Goal: Check status

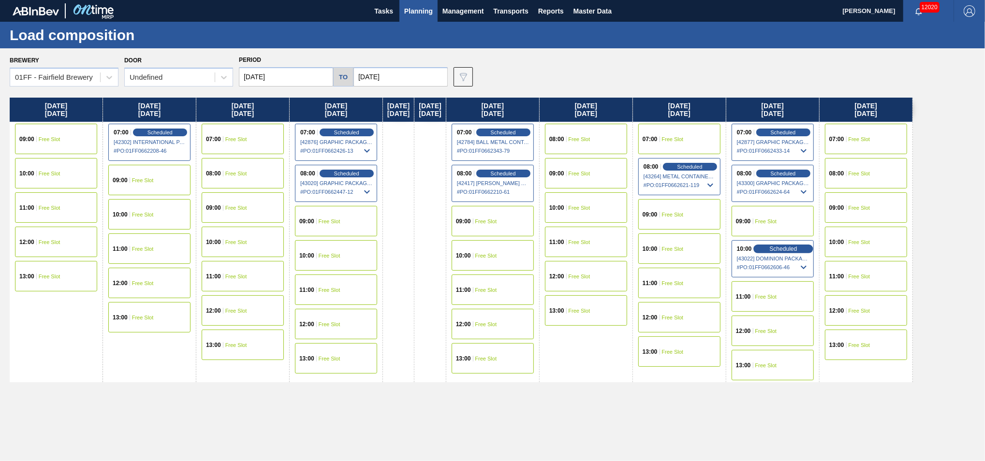
click at [794, 249] on span "Scheduled" at bounding box center [783, 249] width 28 height 6
click at [809, 267] on icon at bounding box center [804, 268] width 12 height 12
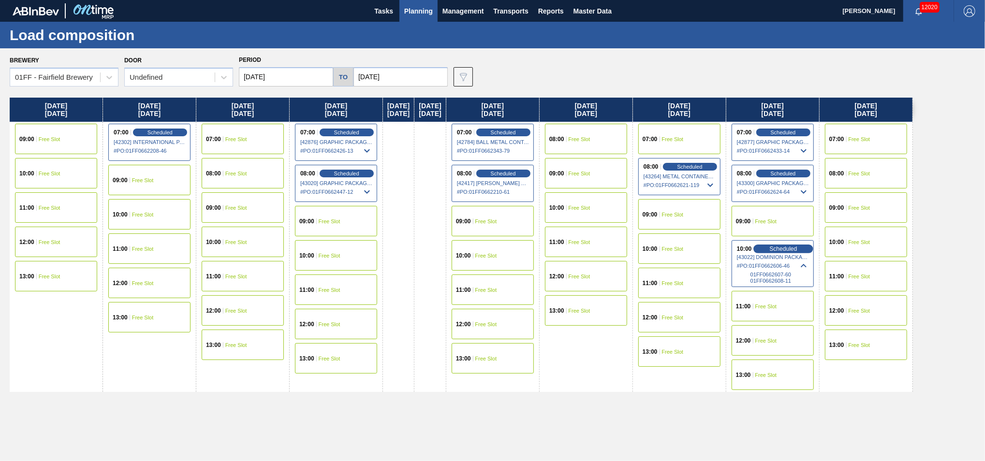
click at [797, 249] on span "Scheduled" at bounding box center [783, 249] width 28 height 6
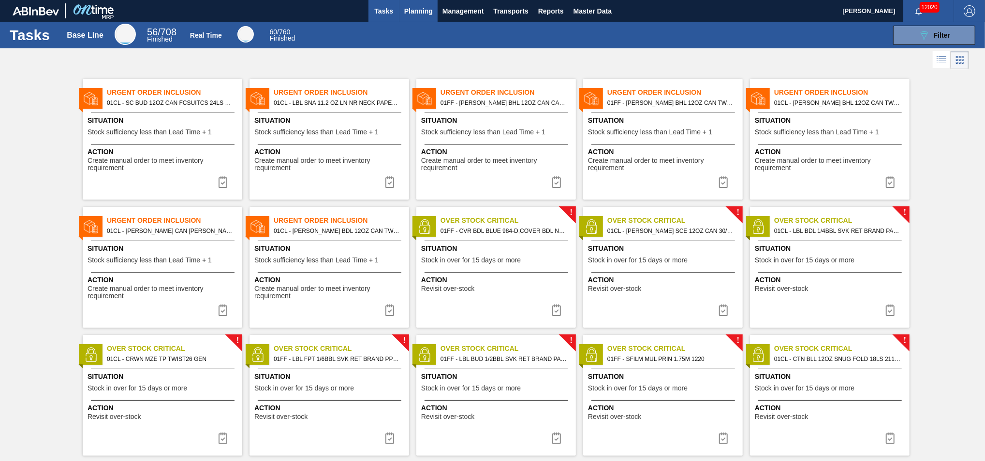
click at [403, 13] on button "Planning" at bounding box center [418, 11] width 38 height 22
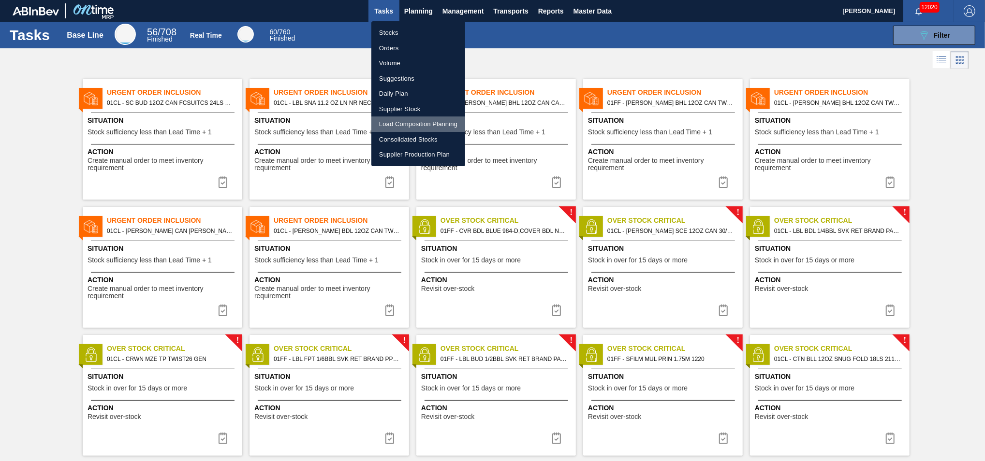
click at [416, 128] on li "Load Composition Planning" at bounding box center [418, 124] width 94 height 15
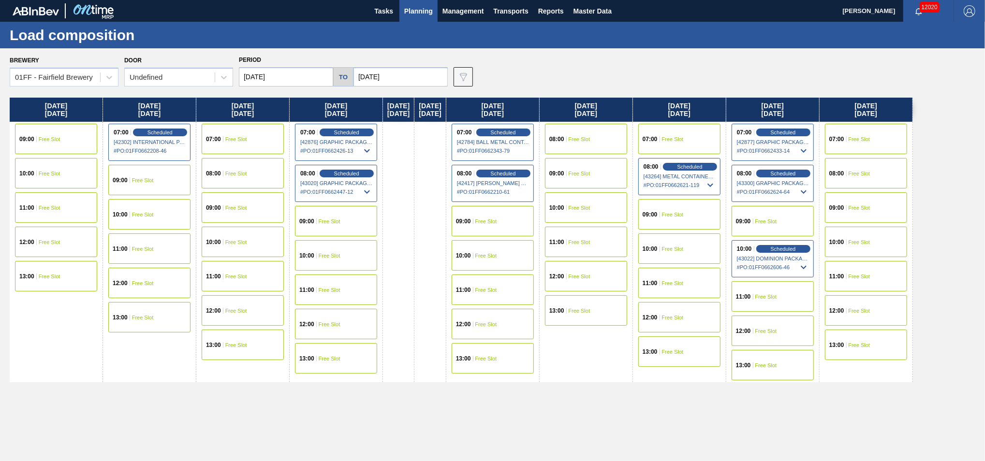
click at [791, 243] on div "10:00 Scheduled [43022] DOMINION PACKAGING, INC. - 0008325026 # PO : 01FF066260…" at bounding box center [773, 258] width 82 height 37
click at [792, 248] on span "Scheduled" at bounding box center [783, 249] width 28 height 6
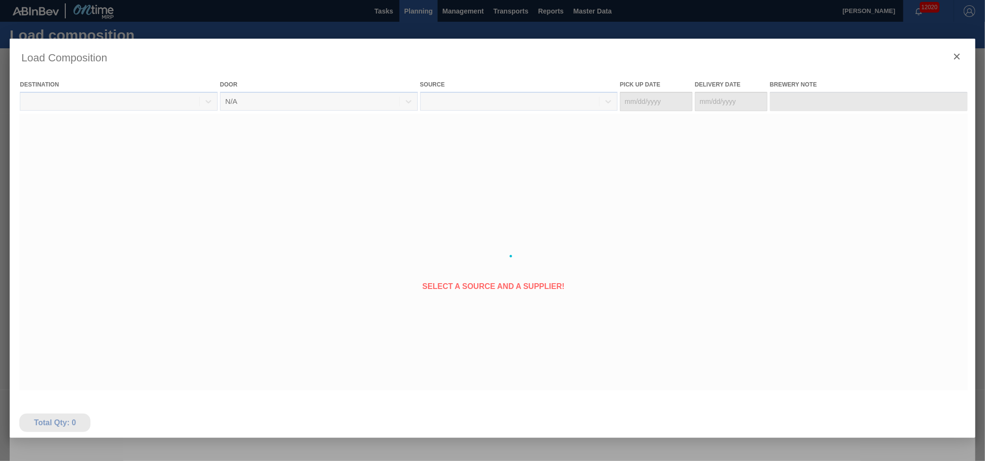
type Date "[DATE]"
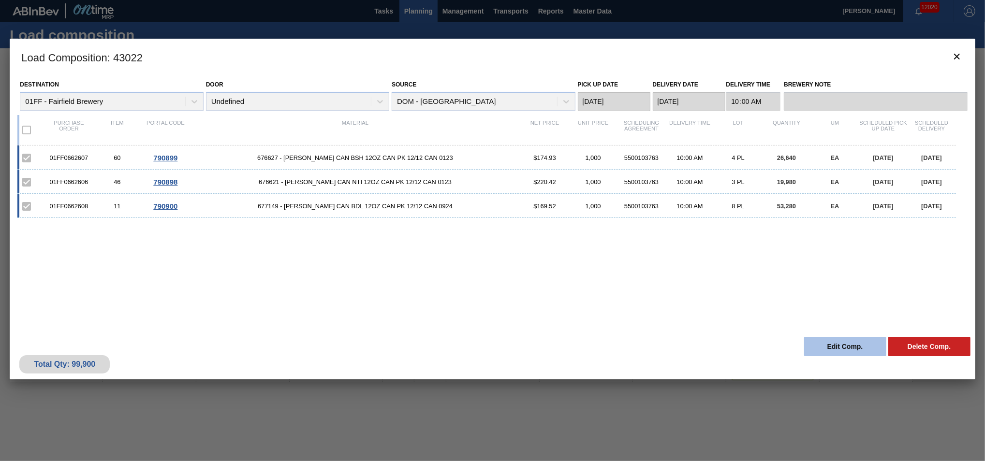
click at [835, 348] on button "Edit Comp." at bounding box center [845, 346] width 82 height 19
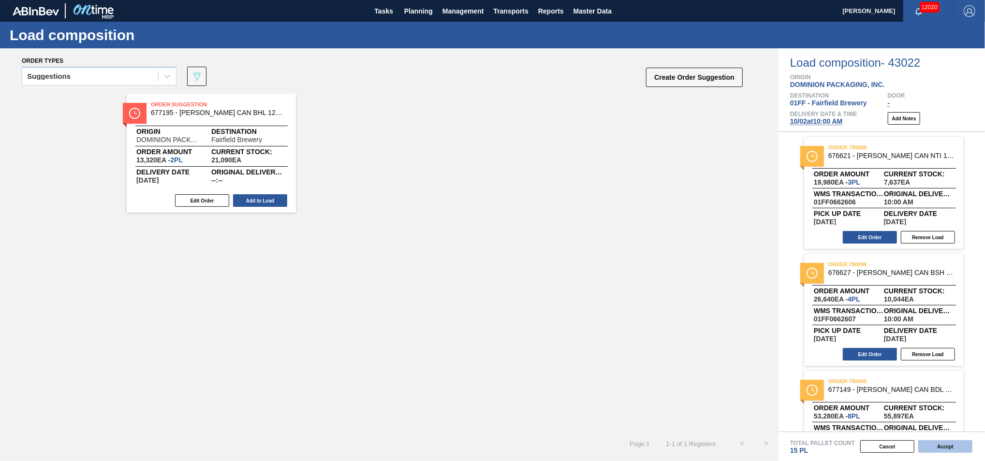
click at [954, 447] on button "Accept" at bounding box center [945, 446] width 54 height 13
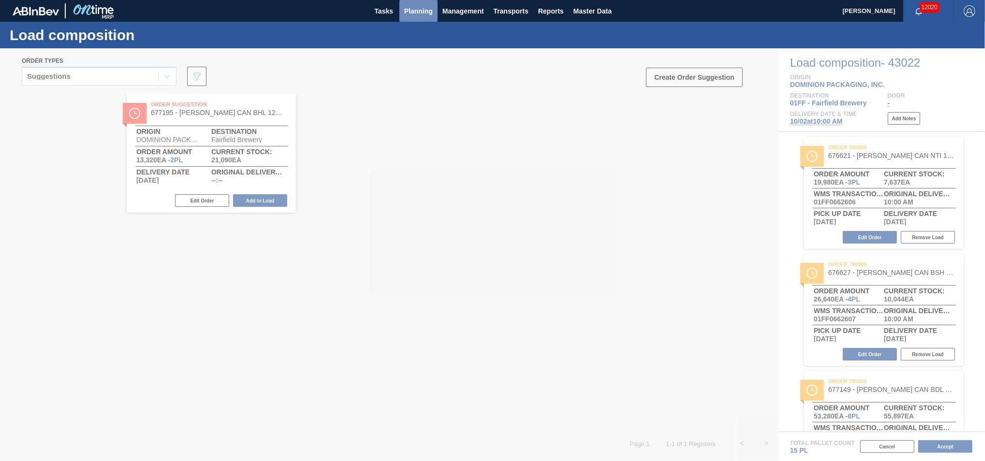
click at [423, 0] on body "Tasks Planning Management Transports Reports Master Data Scott Middlestead 1202…" at bounding box center [492, 0] width 985 height 0
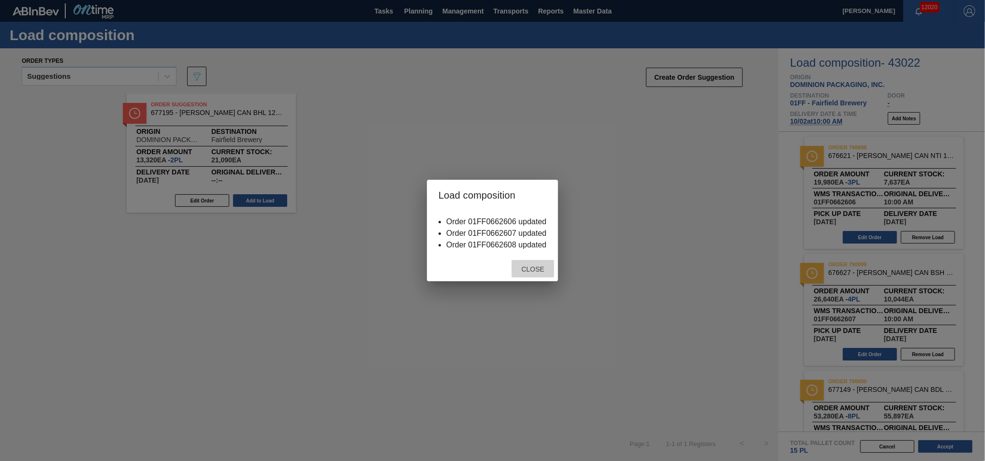
click at [538, 273] on div "Close" at bounding box center [533, 269] width 43 height 18
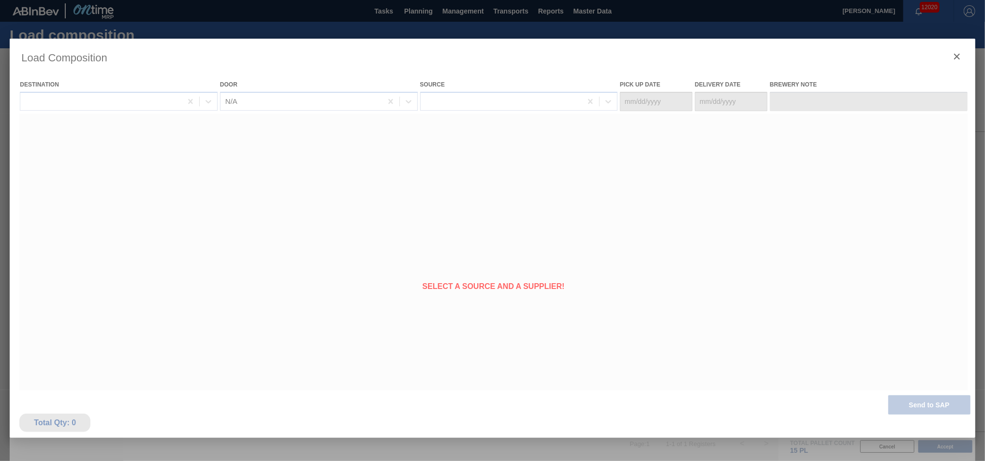
type Date "[DATE]"
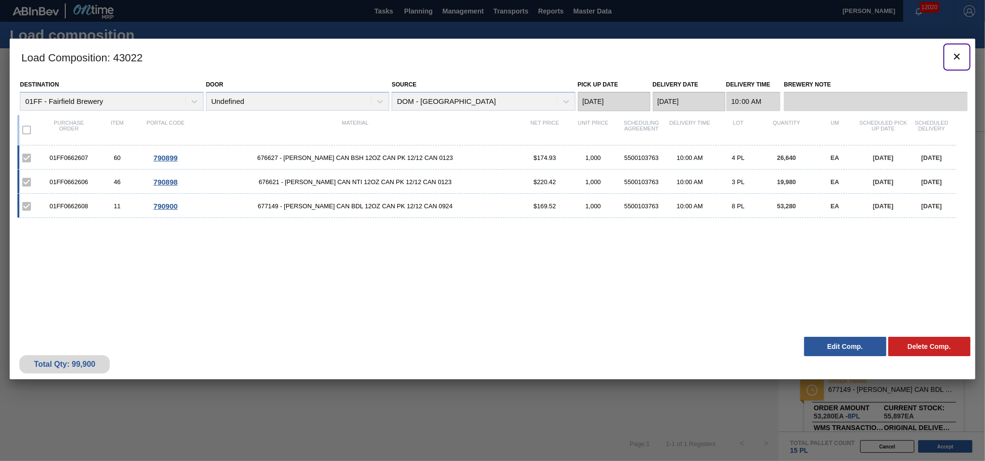
click at [954, 59] on icon "botão de ícone" at bounding box center [957, 57] width 12 height 12
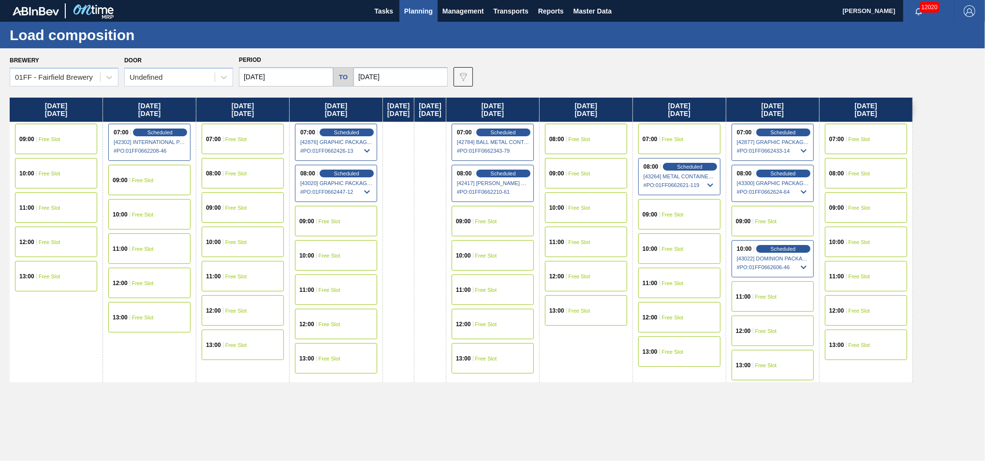
click at [424, 14] on span "Planning" at bounding box center [418, 11] width 29 height 12
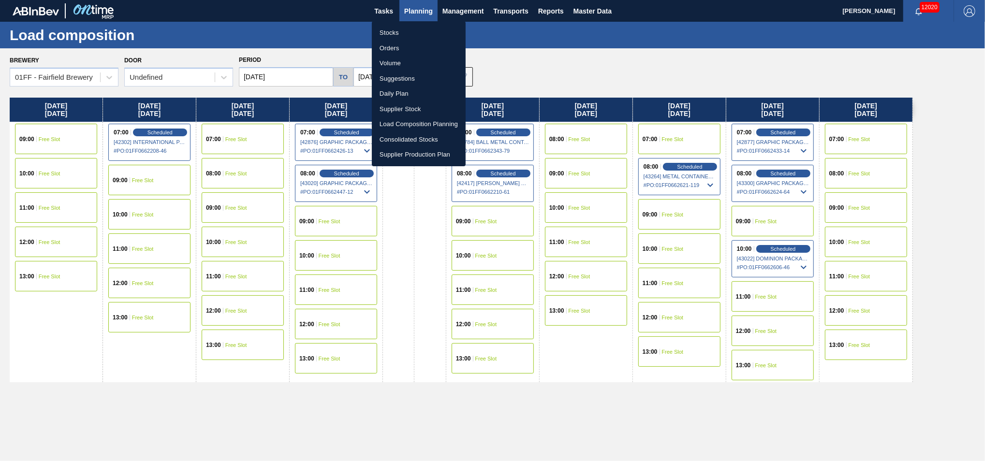
click at [398, 32] on li "Stocks" at bounding box center [419, 32] width 94 height 15
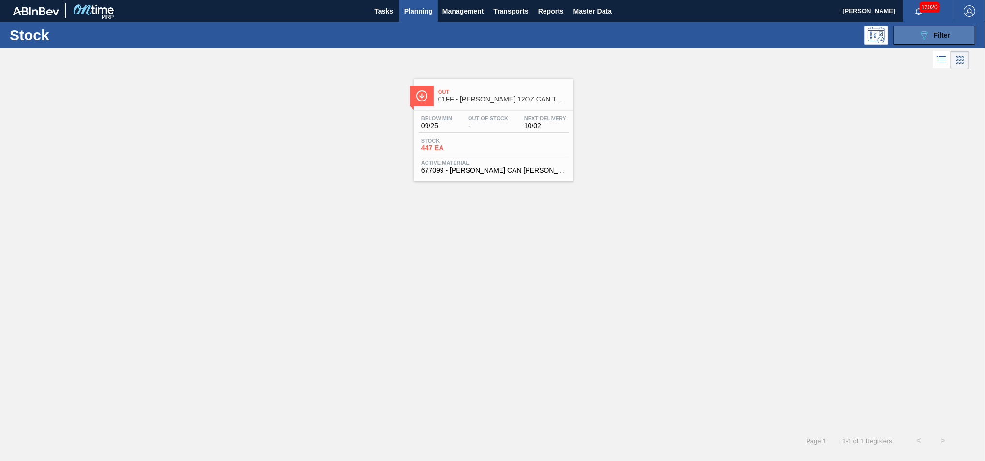
click at [901, 35] on button "089F7B8B-B2A5-4AFE-B5C0-19BA573D28AC Filter" at bounding box center [934, 35] width 82 height 19
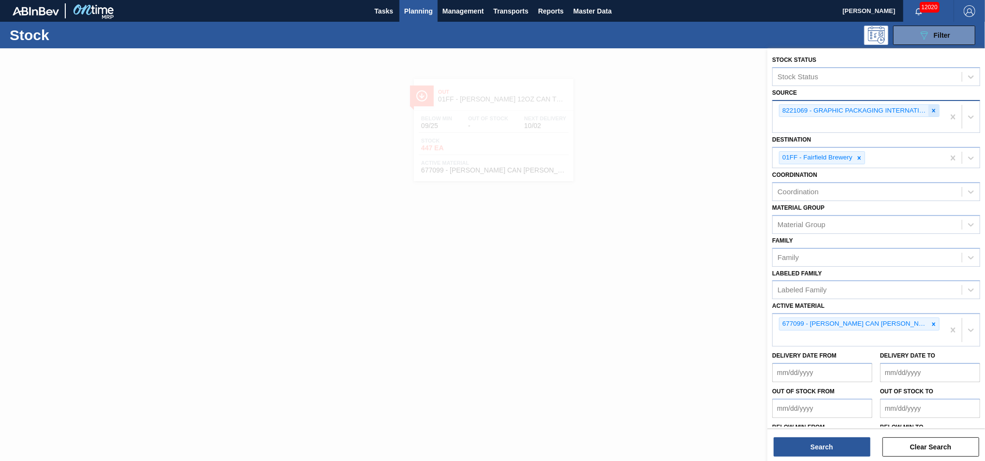
click at [932, 109] on icon at bounding box center [933, 110] width 3 height 3
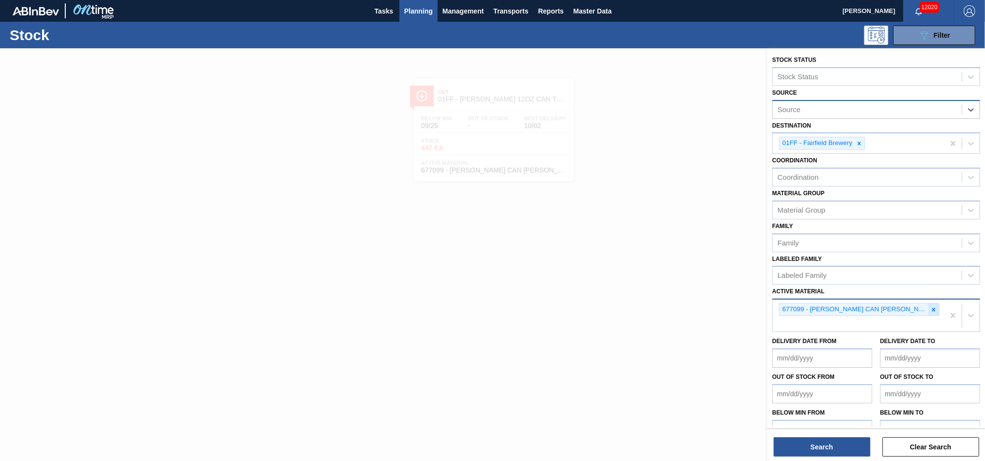
click at [932, 308] on icon at bounding box center [933, 310] width 7 height 7
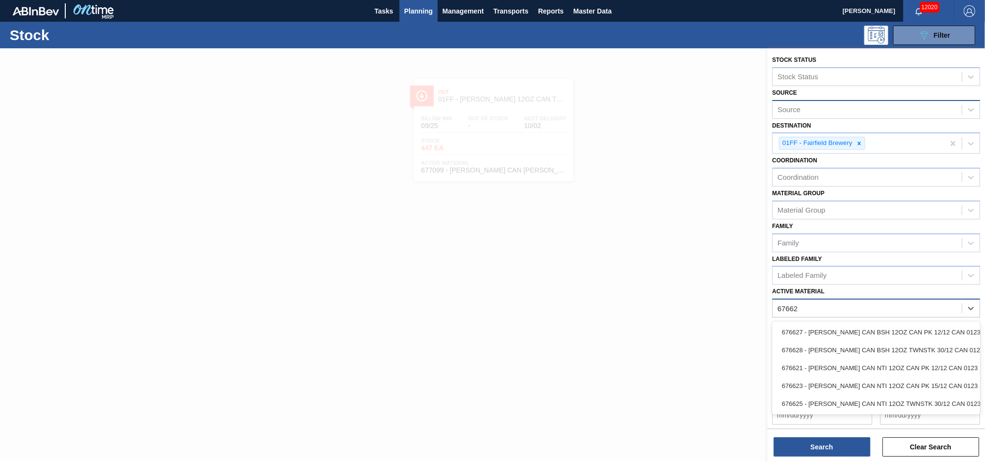
type Material "676627"
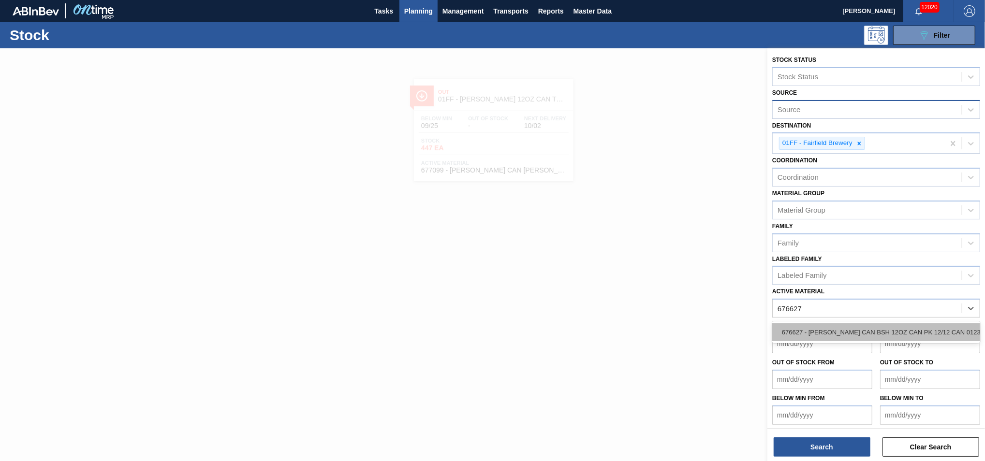
click at [901, 327] on div "676627 - CARR CAN BSH 12OZ CAN PK 12/12 CAN 0123" at bounding box center [876, 332] width 208 height 18
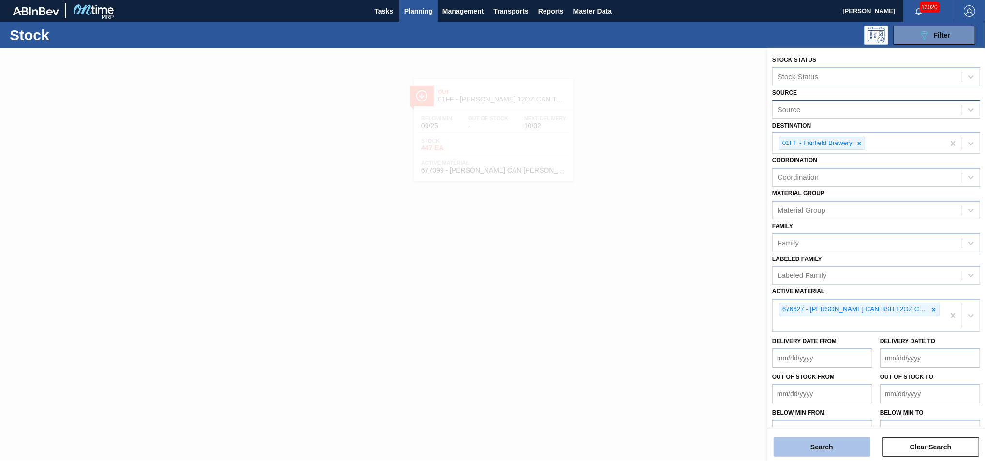
click at [837, 449] on button "Search" at bounding box center [822, 447] width 97 height 19
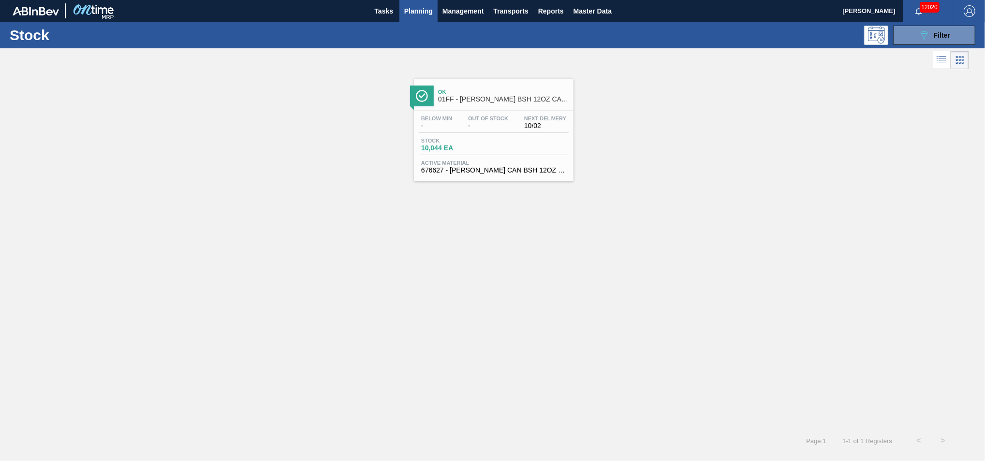
click at [487, 141] on span "Stock" at bounding box center [455, 141] width 68 height 6
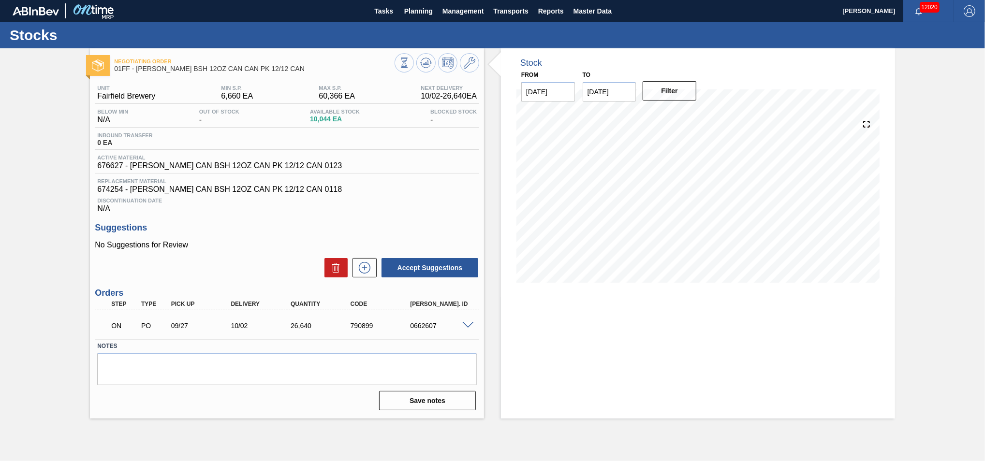
click at [467, 324] on span at bounding box center [468, 325] width 12 height 7
